Goal: Find specific page/section: Find specific page/section

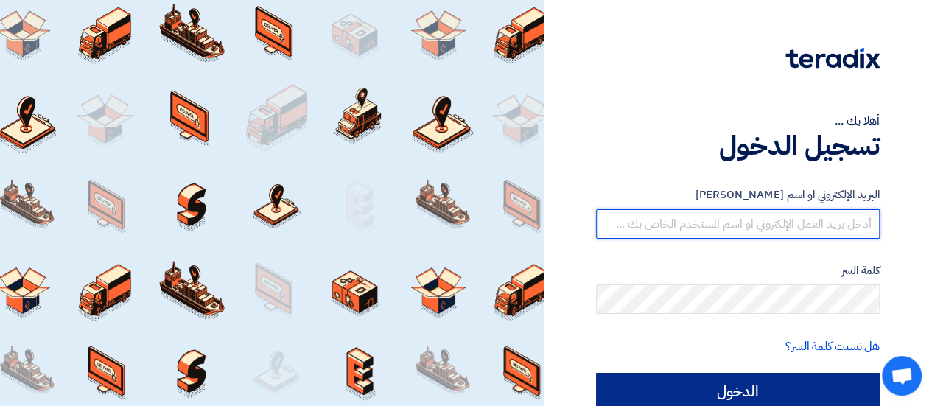
type input "[EMAIL_ADDRESS][DOMAIN_NAME]"
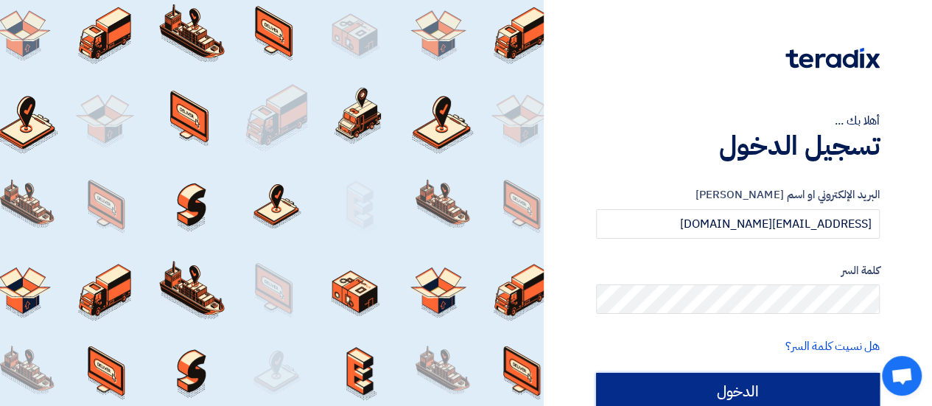
click at [687, 385] on input "الدخول" at bounding box center [738, 391] width 284 height 37
type input "Sign in"
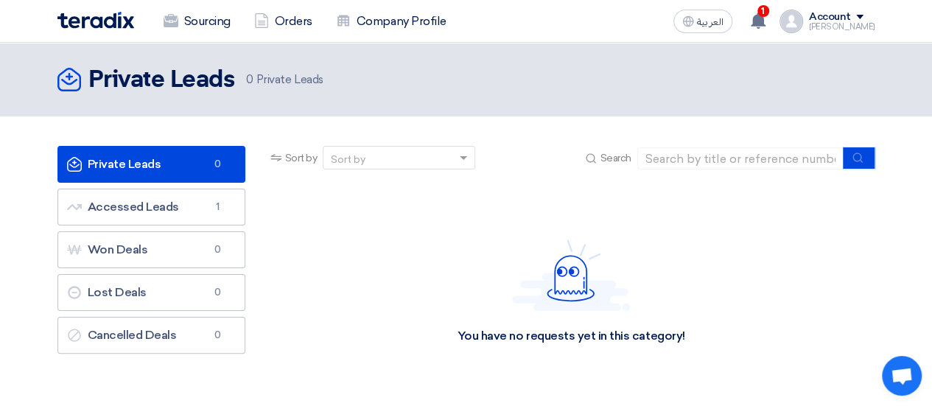
click at [128, 187] on ul "Private Leads Private Leads 0 Accessed Leads Accessed Leads 1 Won Deals Won Dea…" at bounding box center [151, 250] width 188 height 208
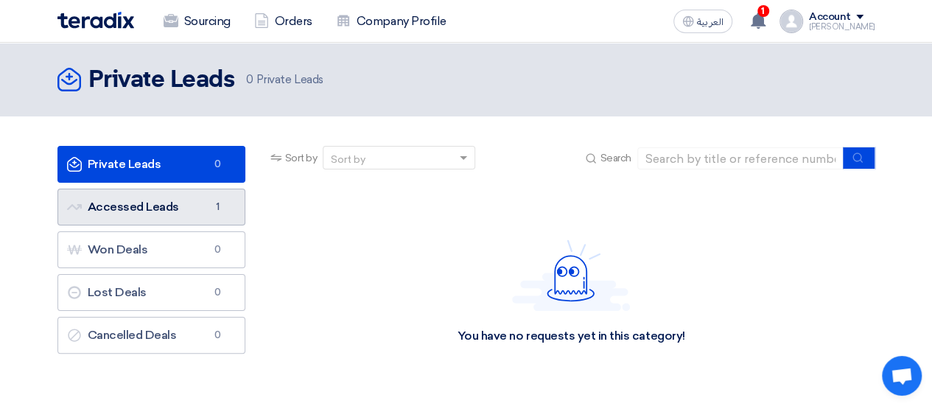
click at [138, 211] on link "Accessed Leads Accessed Leads 1" at bounding box center [151, 207] width 188 height 37
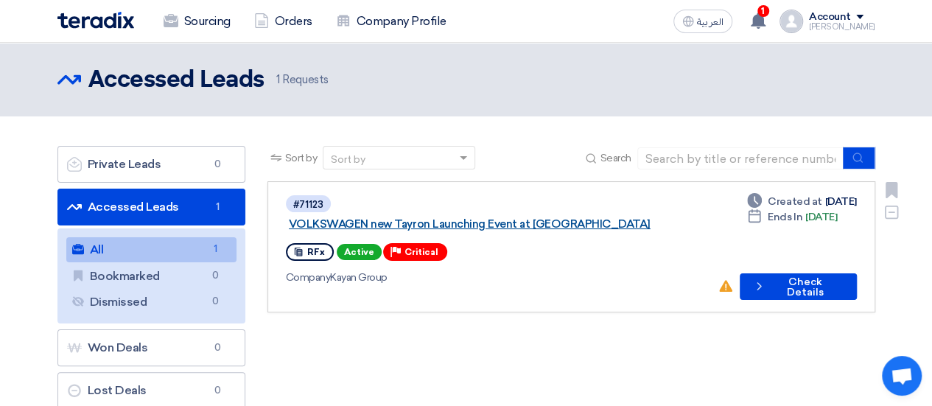
click at [451, 217] on link "VOLKSWAGEN new Tayron Launching Event at [GEOGRAPHIC_DATA]" at bounding box center [473, 223] width 368 height 13
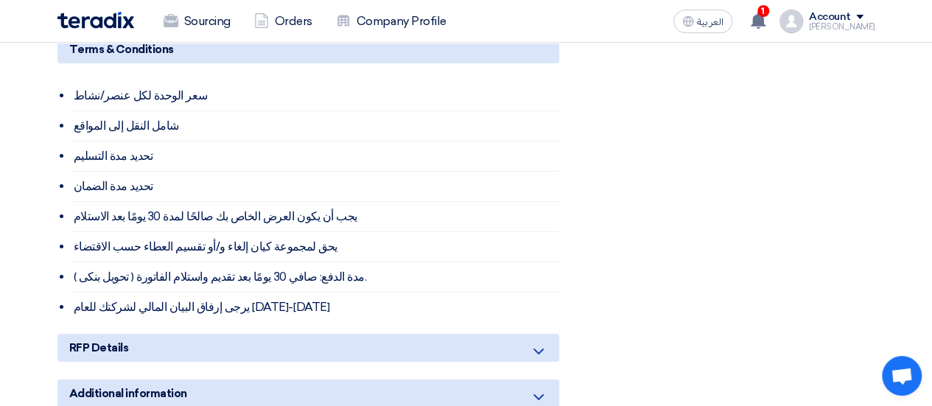
scroll to position [2439, 0]
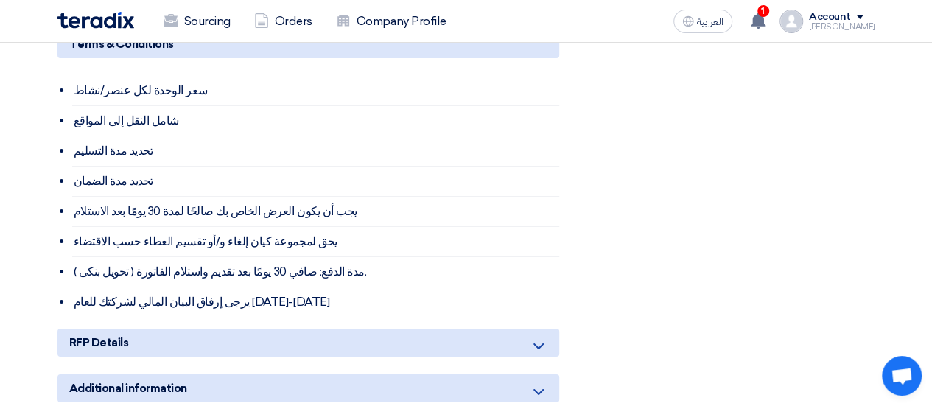
click at [354, 329] on div "RFP Details" at bounding box center [308, 343] width 502 height 28
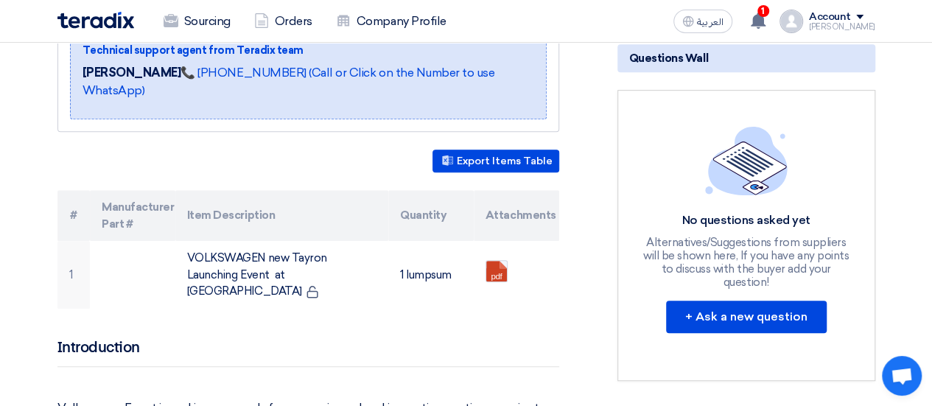
scroll to position [0, 0]
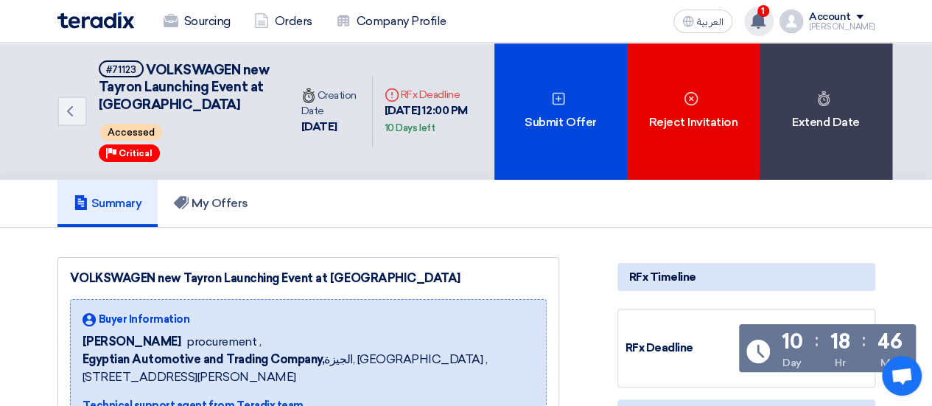
click at [763, 29] on div "1 A request has been edited! - "VOLKSWAGEN new Tayron Launching Event at [GEOGR…" at bounding box center [758, 21] width 29 height 29
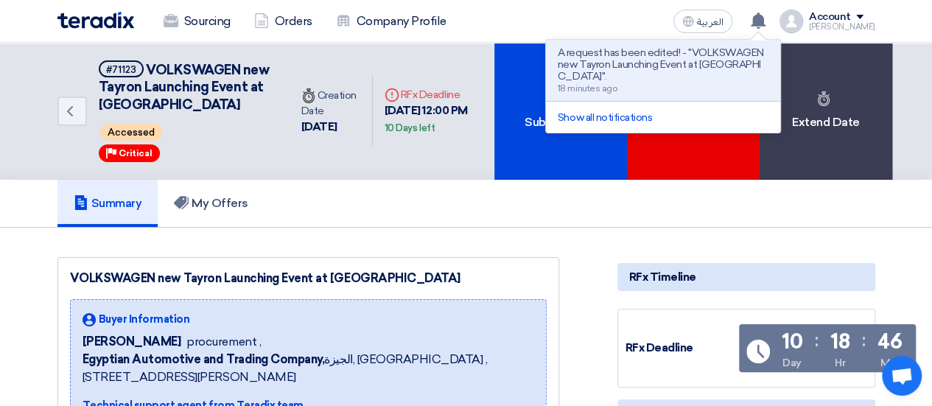
click at [601, 26] on div "Sourcing Orders Company Profile العربية ع A request has been edited! - "VOLKSWA…" at bounding box center [466, 21] width 840 height 42
